Goal: Task Accomplishment & Management: Complete application form

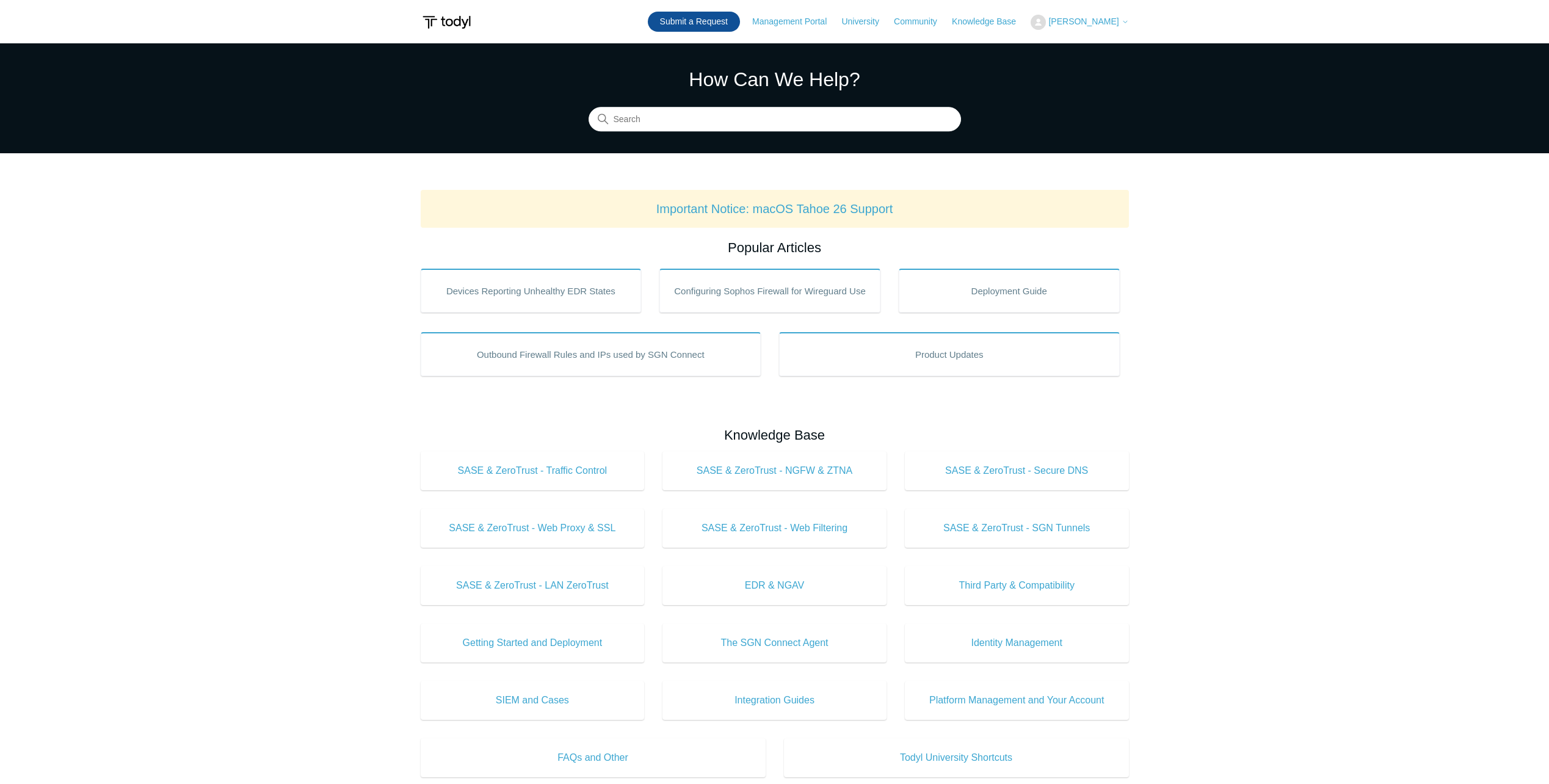
click at [734, 24] on link "Submit a Request" at bounding box center [694, 22] width 92 height 20
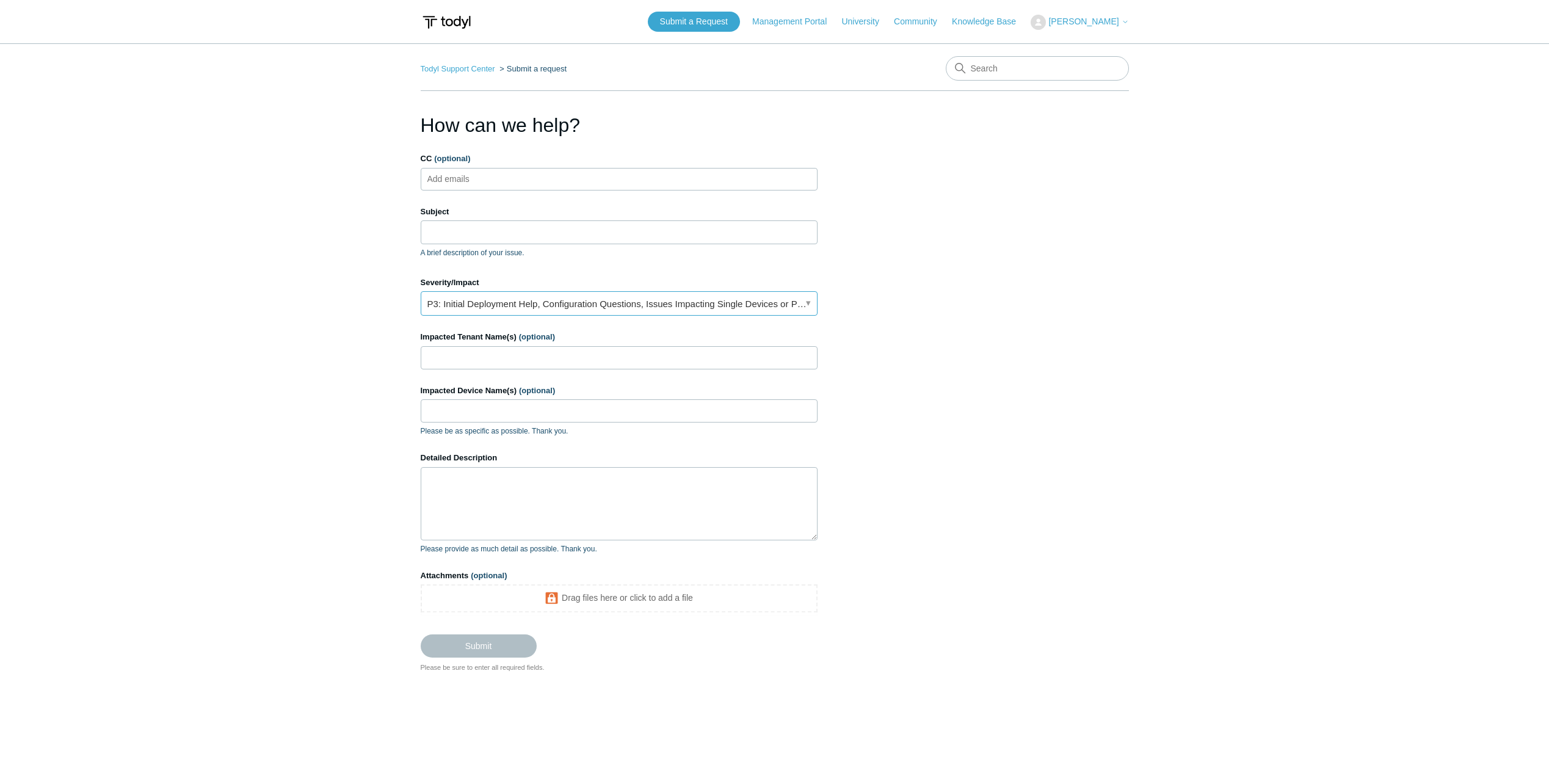
click at [466, 294] on link "P3: Initial Deployment Help, Configuration Questions, Issues Impacting Single D…" at bounding box center [619, 303] width 397 height 25
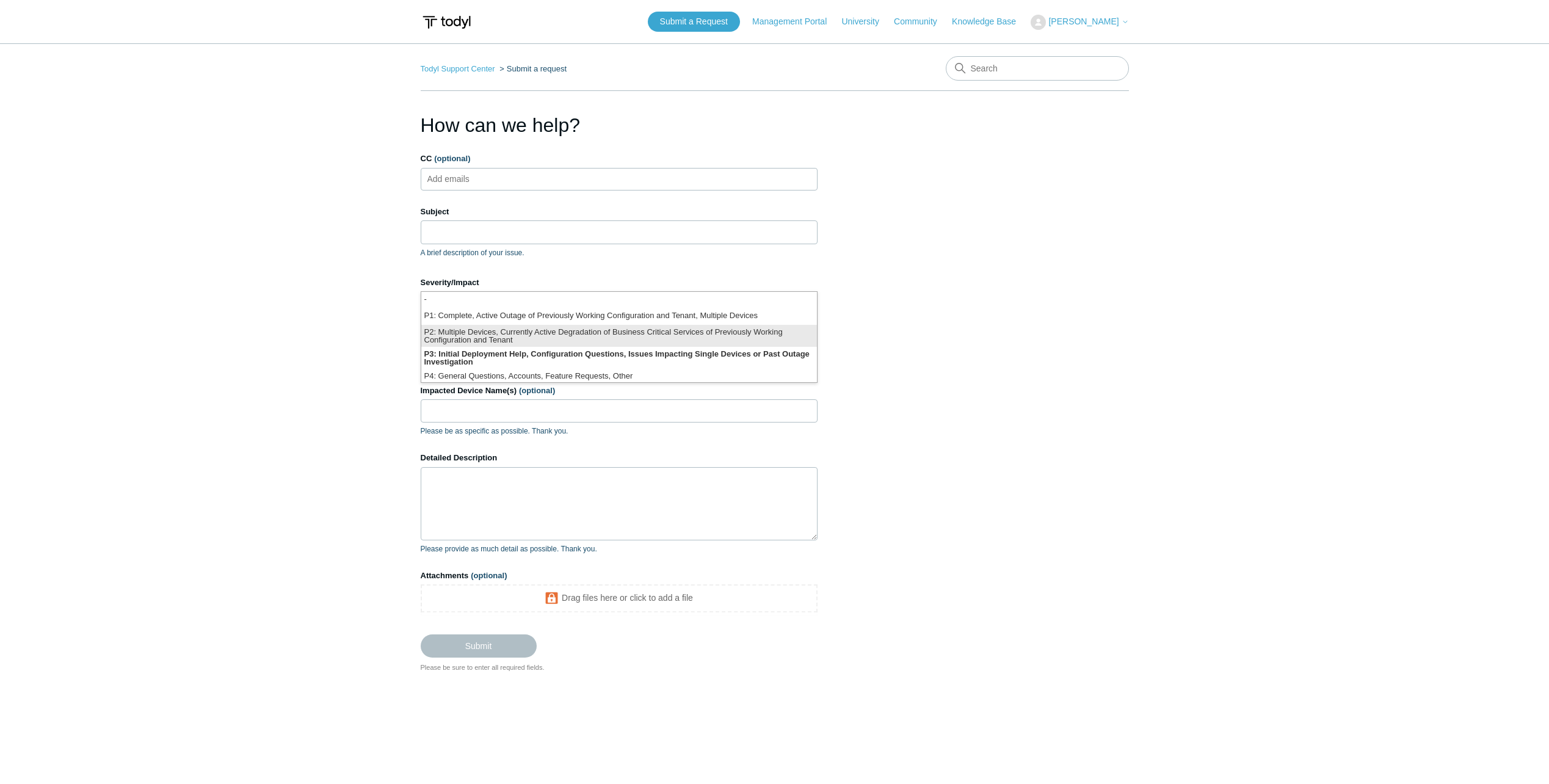
click at [475, 342] on li "P2: Multiple Devices, Currently Active Degradation of Business Critical Service…" at bounding box center [619, 336] width 396 height 22
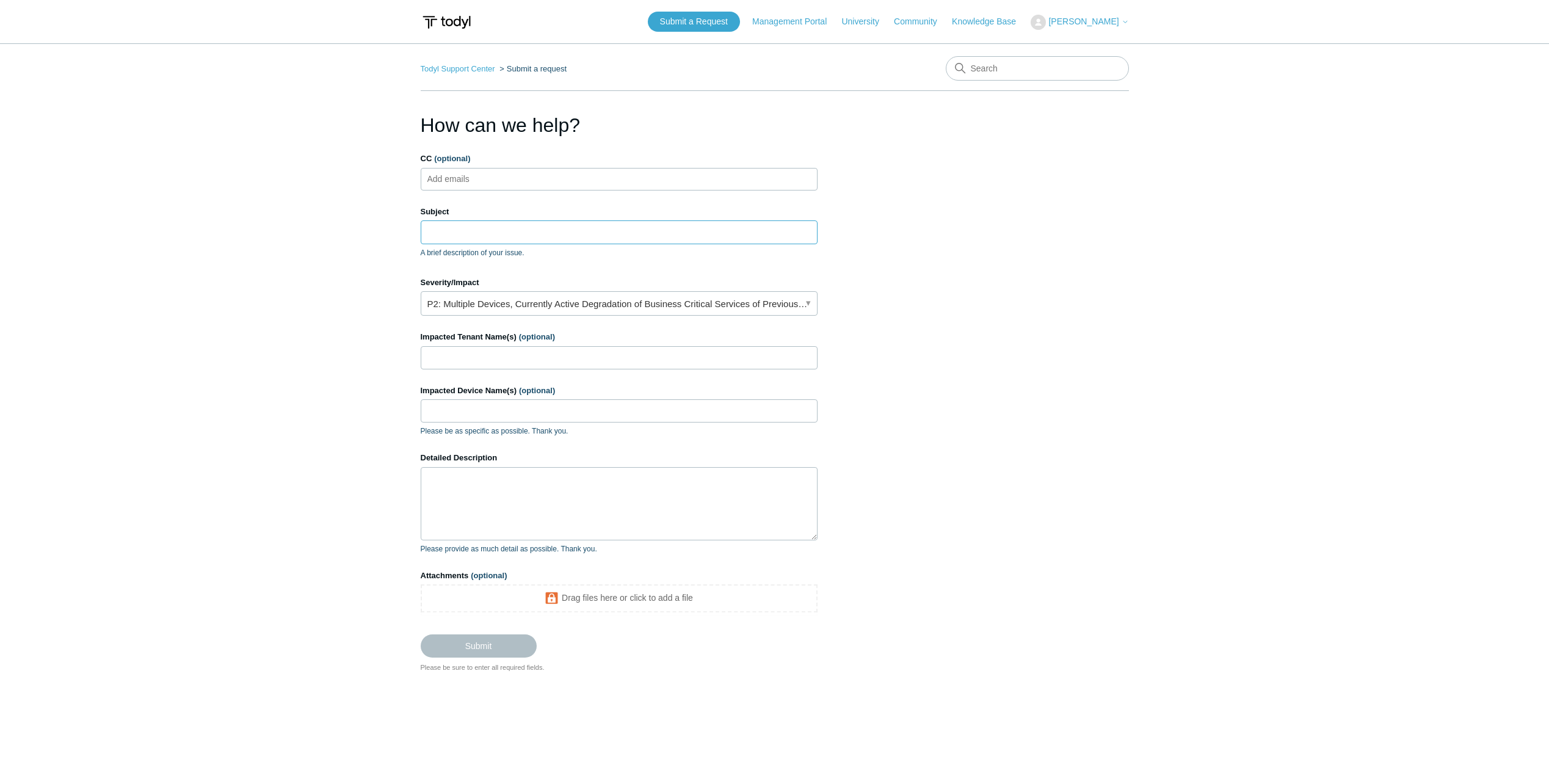
click at [472, 223] on input "Subject" at bounding box center [619, 232] width 397 height 23
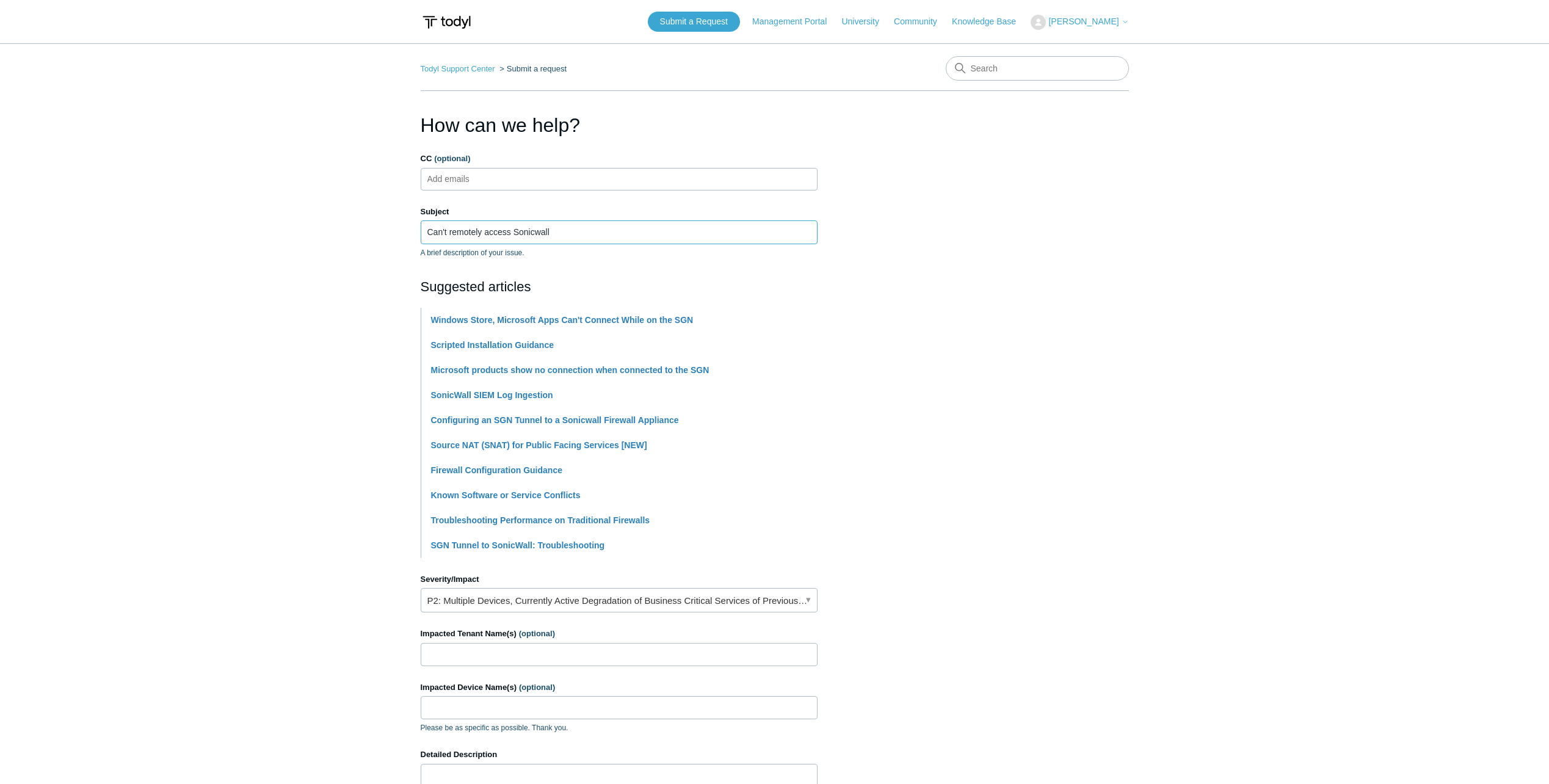
scroll to position [184, 0]
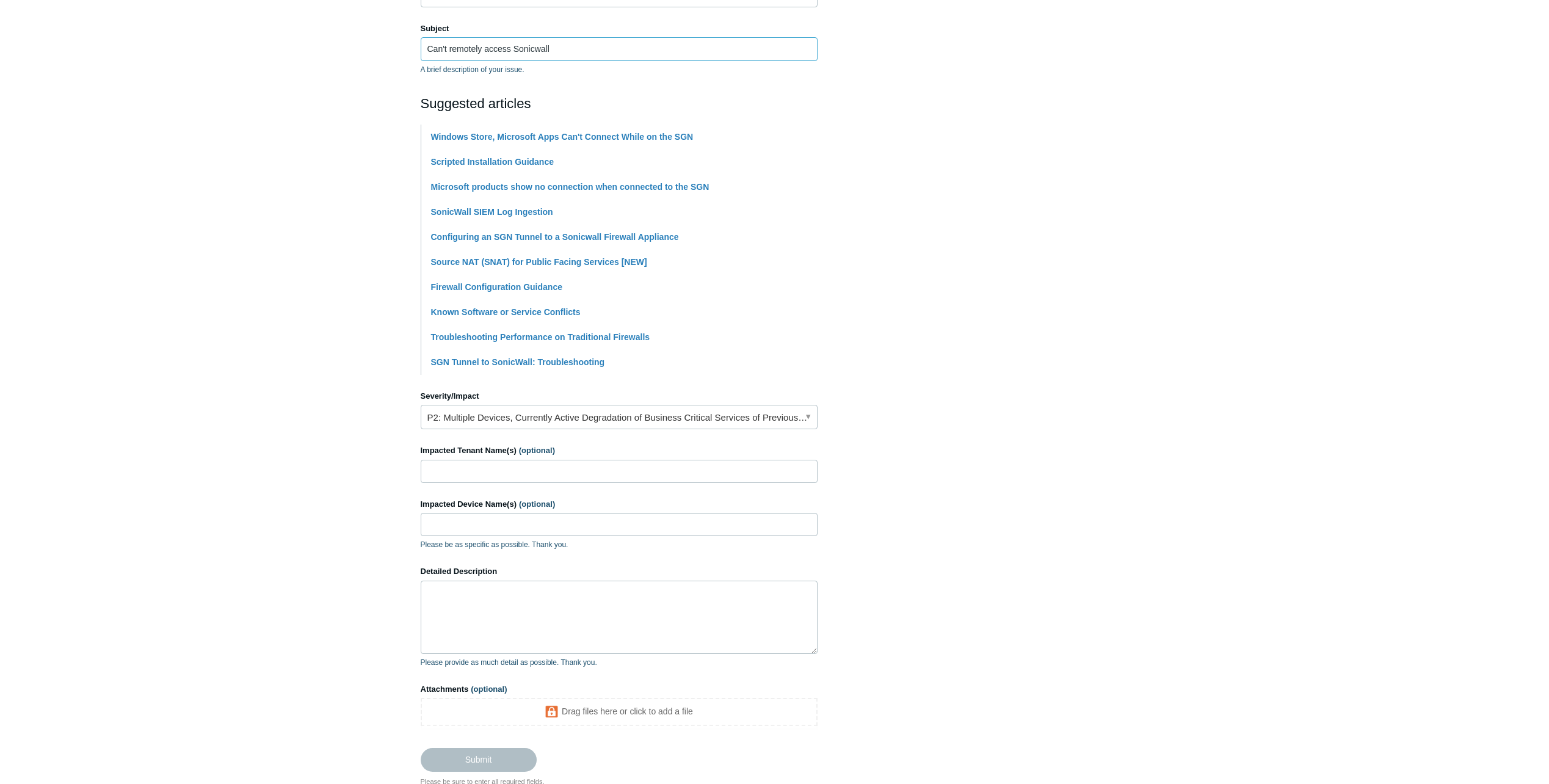
type input "Can't remotely access Sonicwall"
click at [502, 468] on input "Impacted Tenant Name(s) (optional)" at bounding box center [619, 471] width 397 height 23
type input "Quality Environmental Inc"
type input "QE-[GEOGRAPHIC_DATA]"
click at [551, 422] on link "P2: Multiple Devices, Currently Active Degradation of Business Critical Service…" at bounding box center [619, 417] width 397 height 25
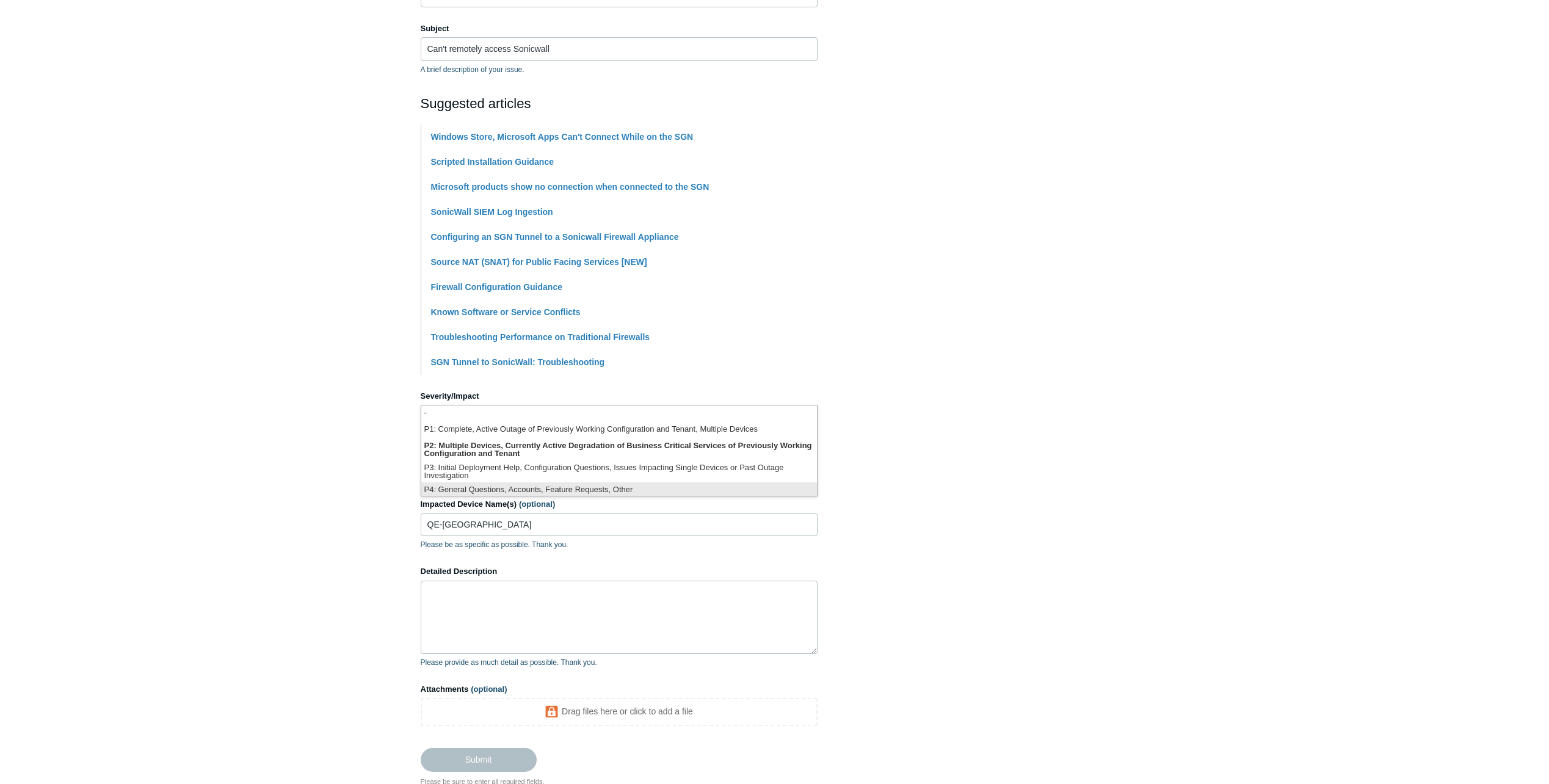
scroll to position [3, 0]
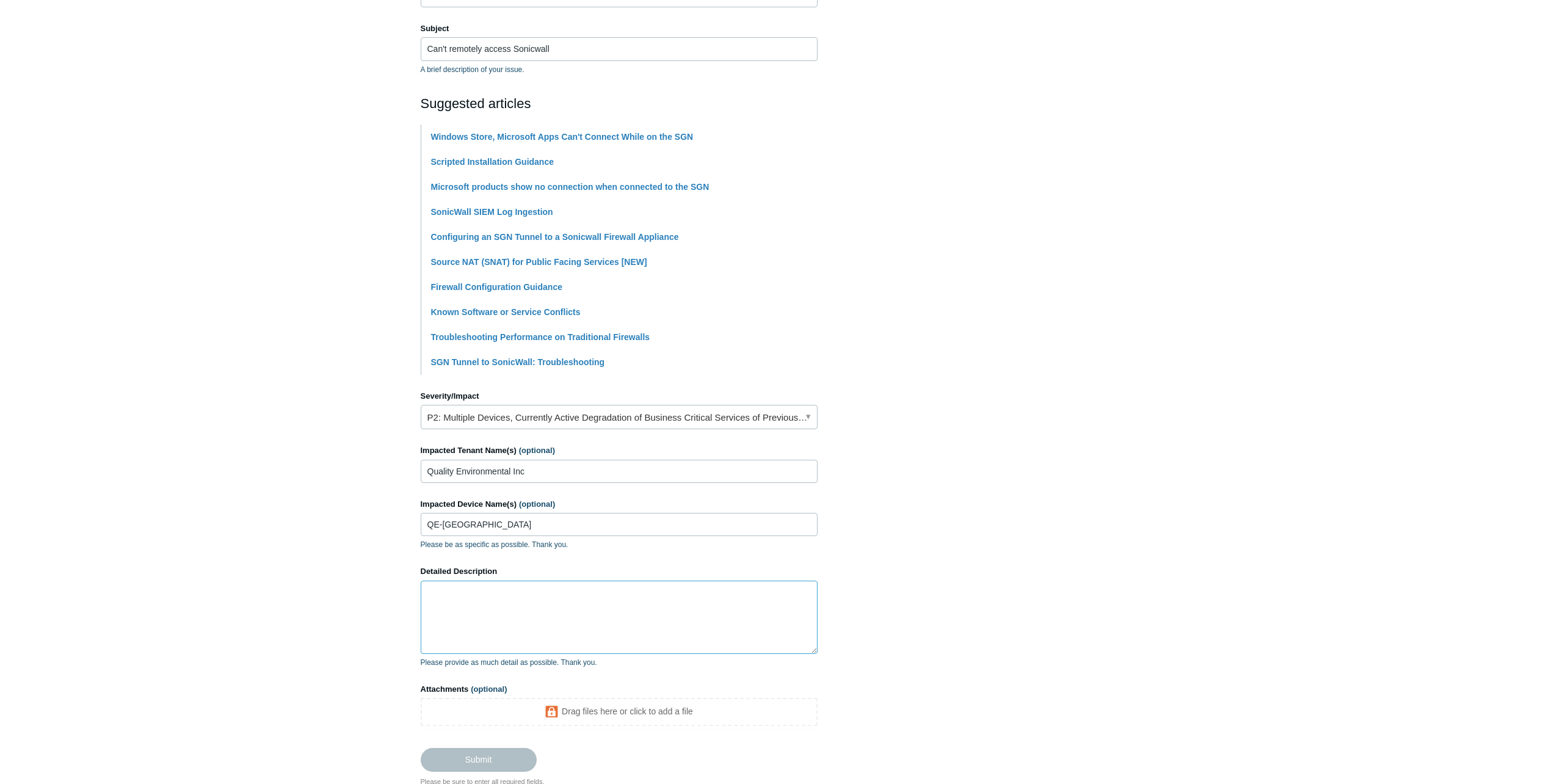
click at [462, 583] on textarea "Detailed Description" at bounding box center [619, 617] width 397 height 73
click at [701, 603] on textarea "I can't connect remotely to our clients sonicwall with SASE enabled" at bounding box center [619, 617] width 397 height 73
drag, startPoint x: 640, startPoint y: 596, endPoint x: 624, endPoint y: 595, distance: 16.0
click at [624, 595] on textarea "I can't connect remotely to our clients sonicwall with SASE enabled" at bounding box center [619, 617] width 397 height 73
click at [711, 603] on textarea "I can't connect remotely to our clients sonicwall with or without sase, the cli…" at bounding box center [619, 617] width 397 height 73
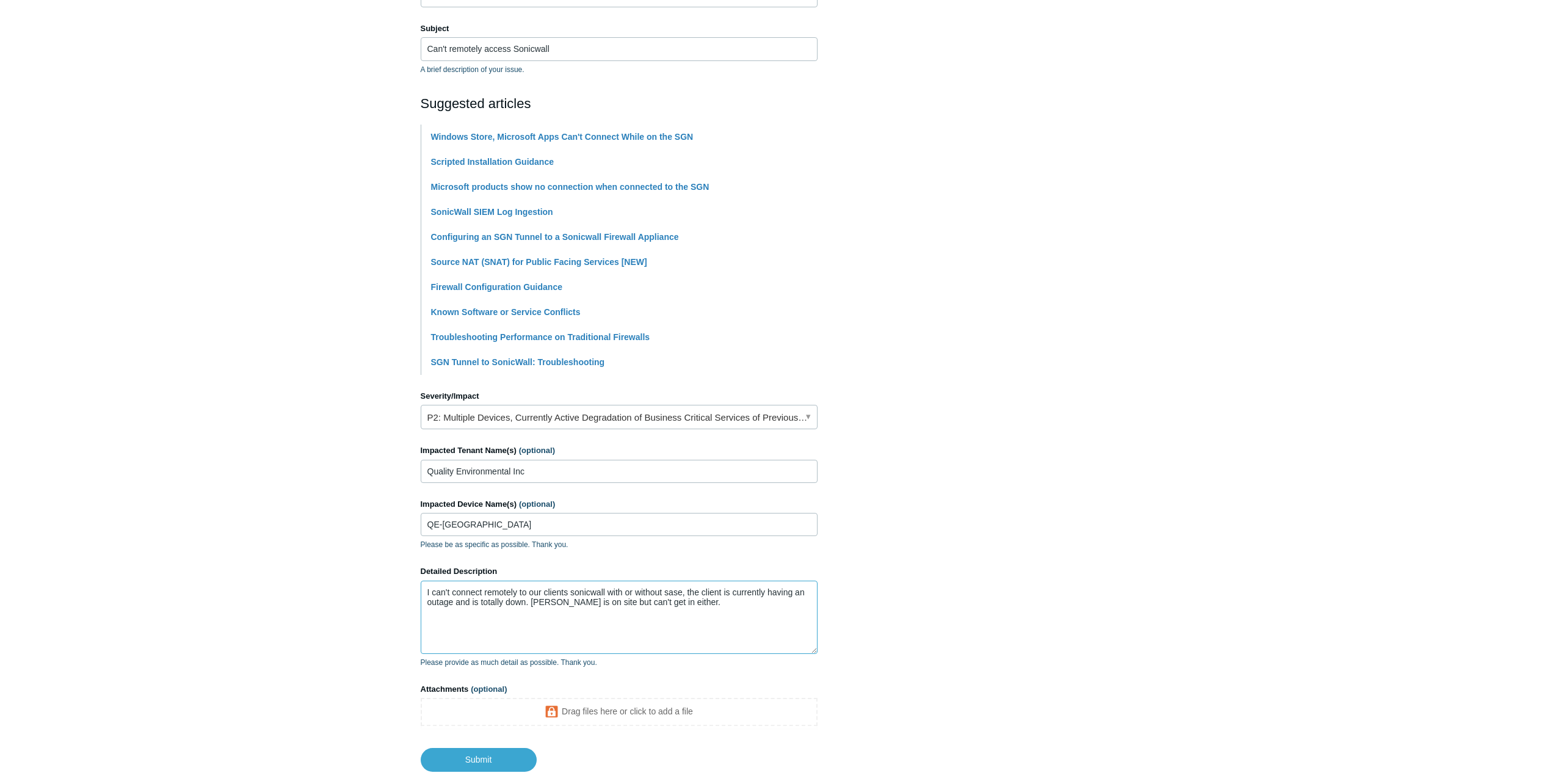
scroll to position [256, 0]
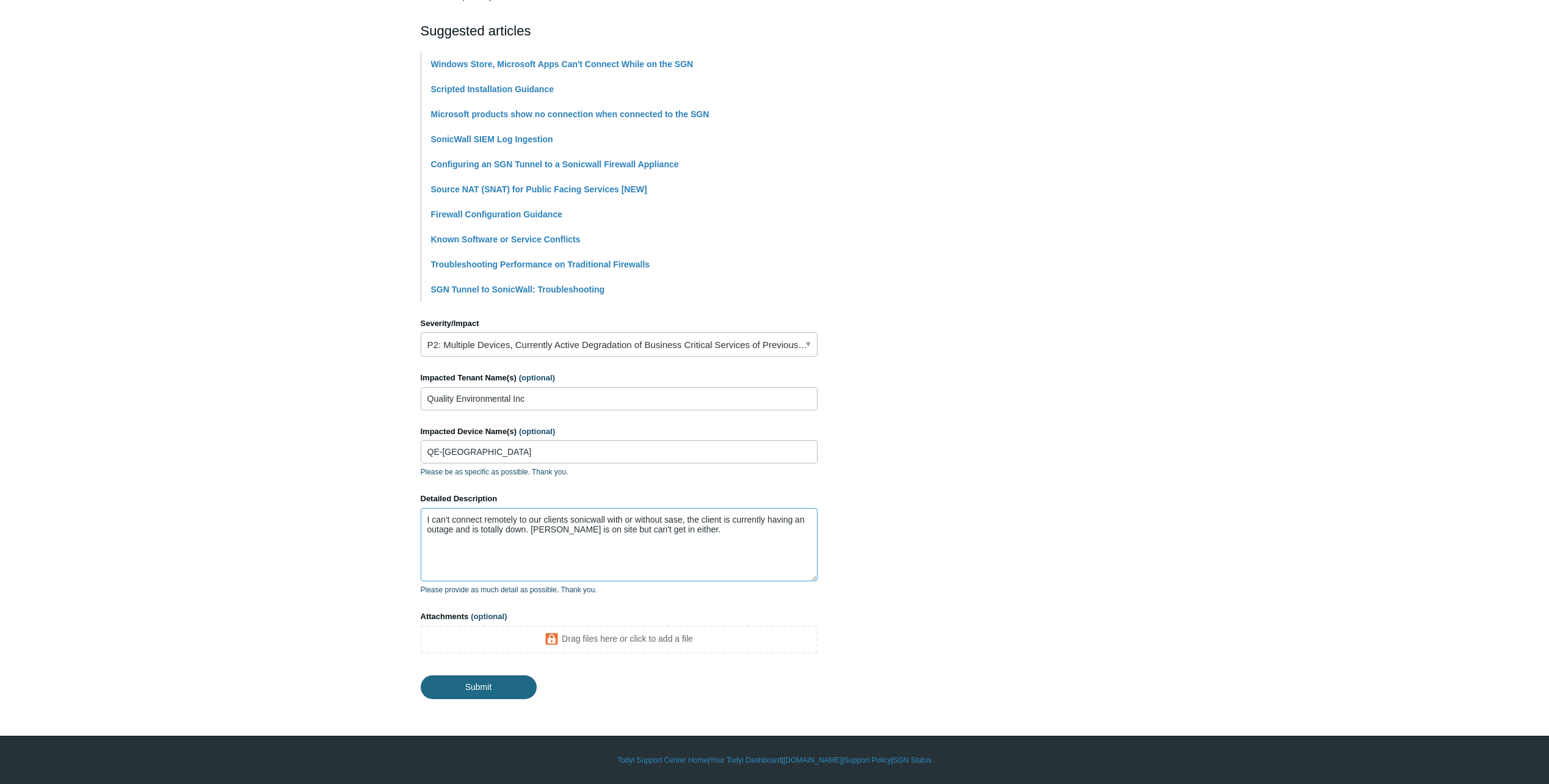
type textarea "I can't connect remotely to our clients sonicwall with or without sase, the cli…"
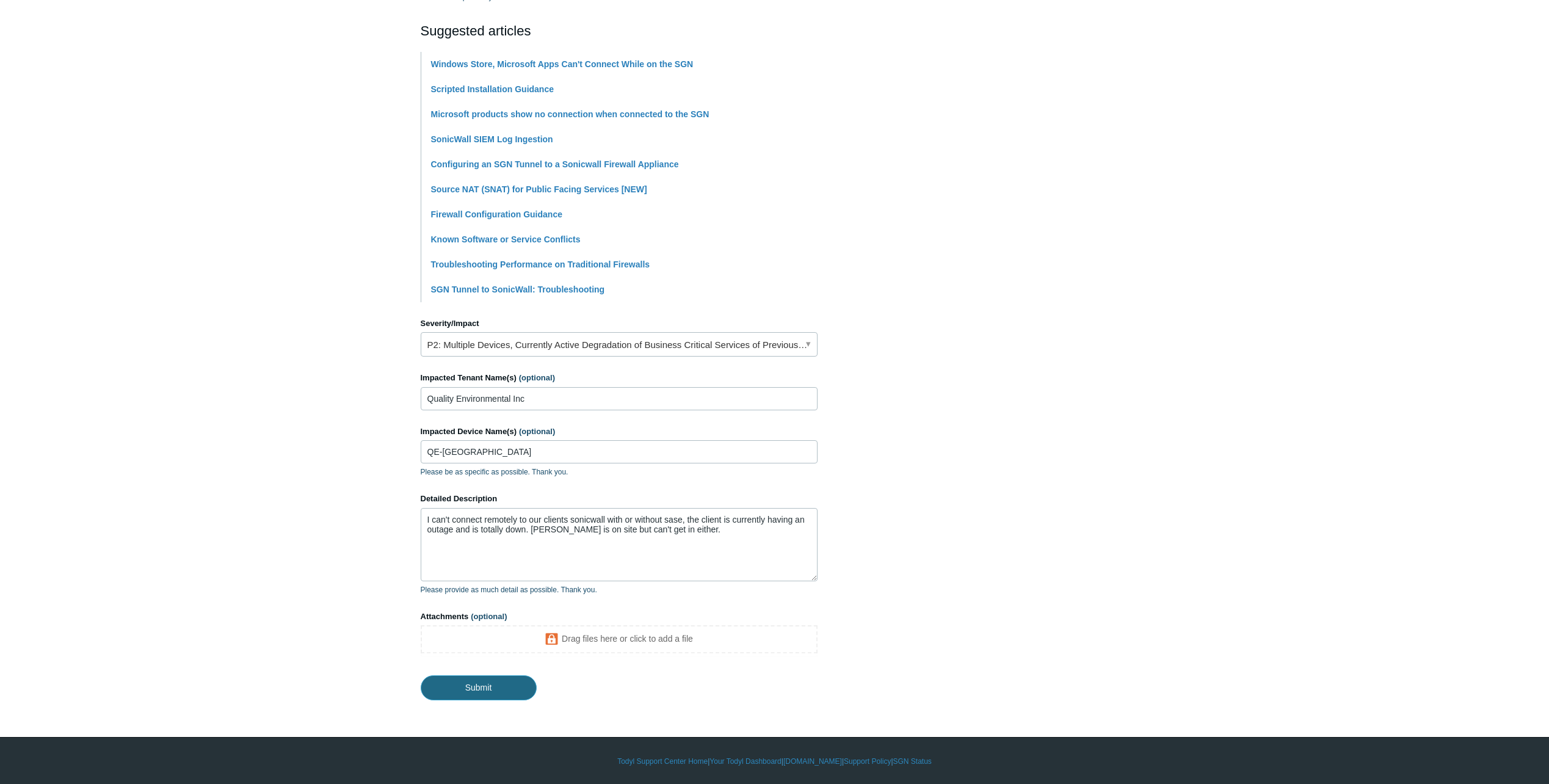
click at [487, 684] on input "Submit" at bounding box center [478, 687] width 116 height 25
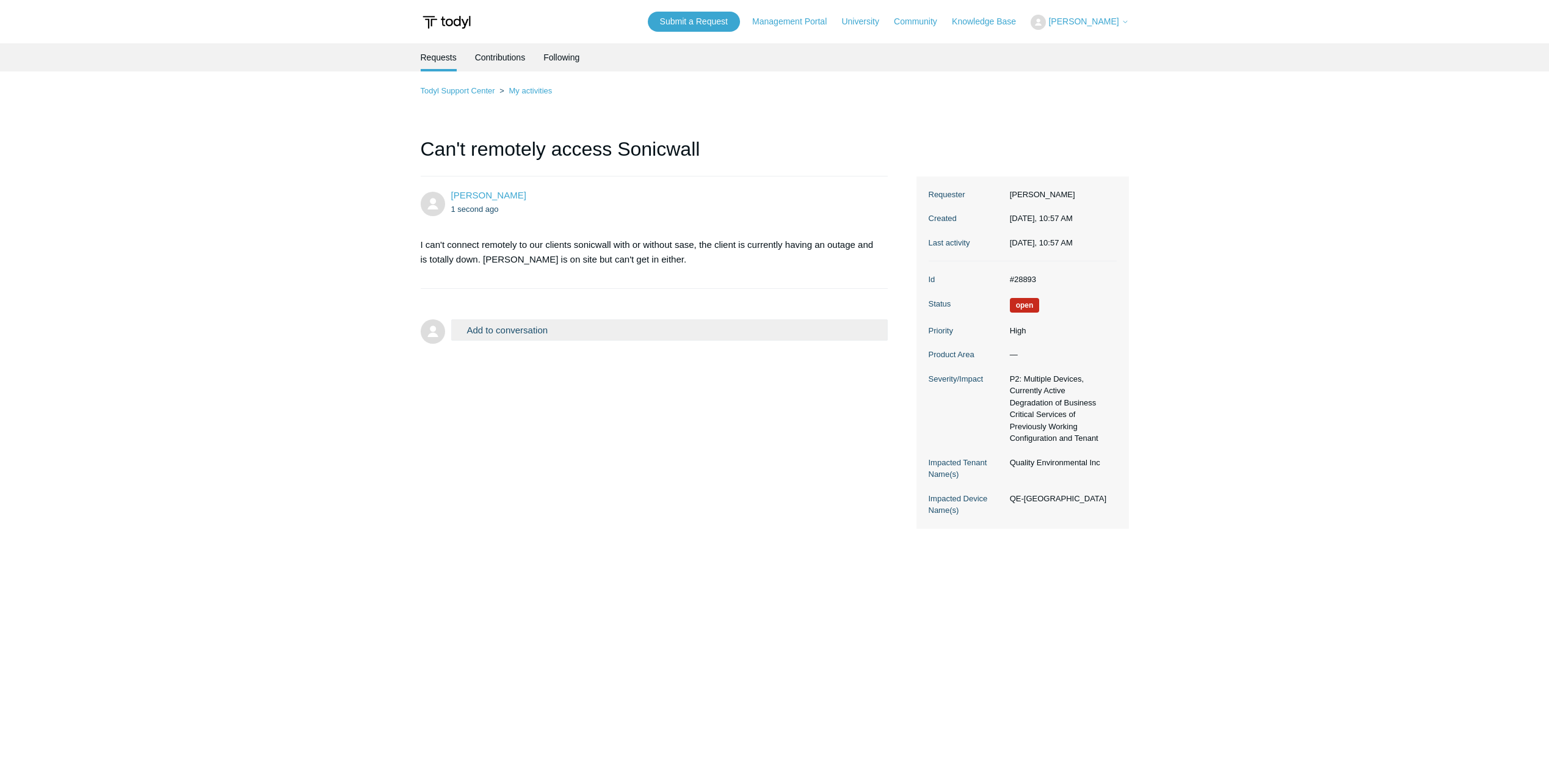
click at [371, 124] on main "Requests Contributions Following Todyl Support Center My activities Can't remot…" at bounding box center [774, 395] width 1549 height 706
click at [334, 127] on main "Requests Contributions Following Todyl Support Center My activities Can't remot…" at bounding box center [774, 395] width 1549 height 706
click at [366, 112] on main "Requests Contributions Following Todyl Support Center My activities Can't remot…" at bounding box center [774, 395] width 1549 height 706
click at [661, 29] on header "Submit a Request Management Portal University Community Knowledge Base [PERSON_…" at bounding box center [775, 22] width 708 height 43
click at [306, 48] on div "Requests Contributions Following" at bounding box center [774, 57] width 1549 height 28
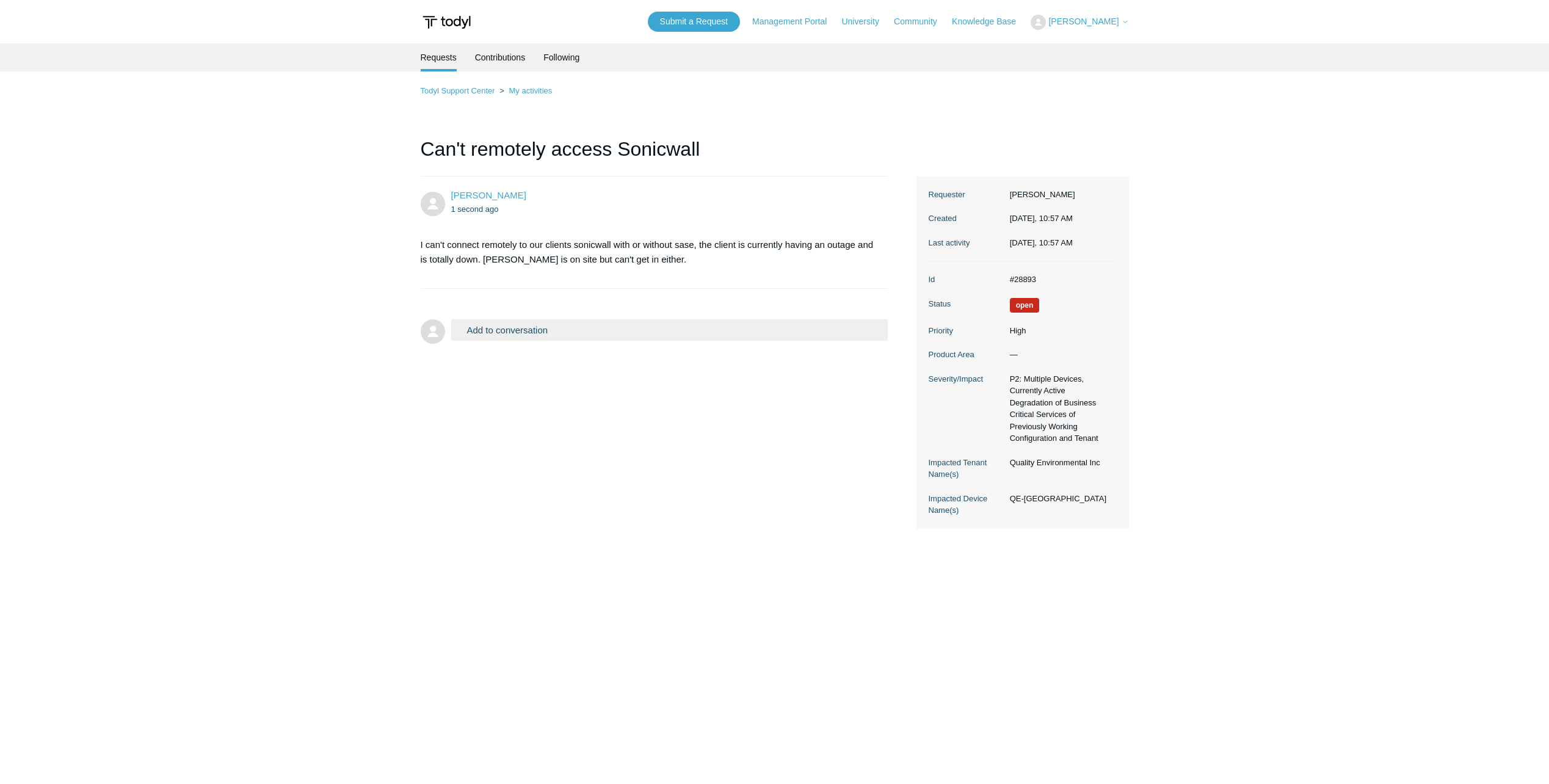
click at [622, 110] on div "Todyl Support Center My activities Can't remotely access Sonicwall [PERSON_NAME…" at bounding box center [775, 306] width 708 height 445
click at [1071, 87] on ol "Todyl Support Center My activities" at bounding box center [775, 91] width 708 height 14
